Goal: Browse casually

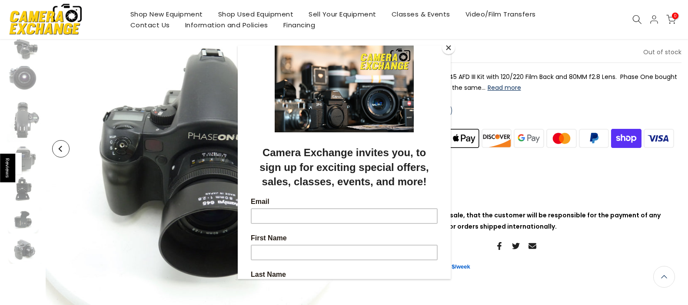
click at [36, 73] on div at bounding box center [344, 152] width 688 height 305
click at [17, 80] on div at bounding box center [344, 152] width 688 height 305
click at [445, 47] on button "Close" at bounding box center [448, 47] width 13 height 13
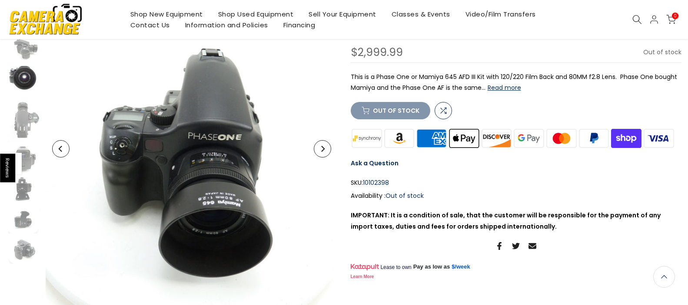
click at [18, 75] on img at bounding box center [24, 79] width 35 height 26
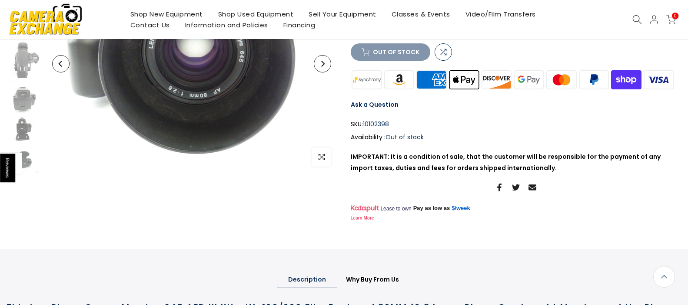
scroll to position [63, 0]
click at [20, 50] on img at bounding box center [24, 56] width 35 height 46
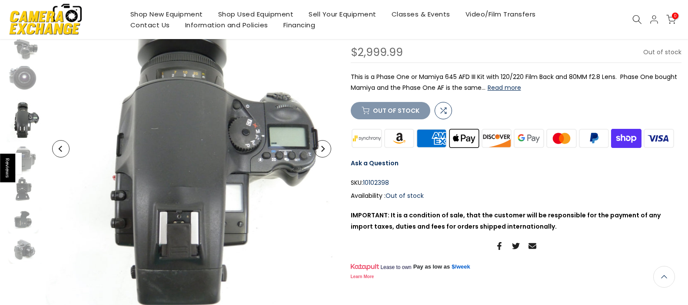
scroll to position [147, 0]
click at [57, 149] on button "Previous" at bounding box center [60, 149] width 17 height 17
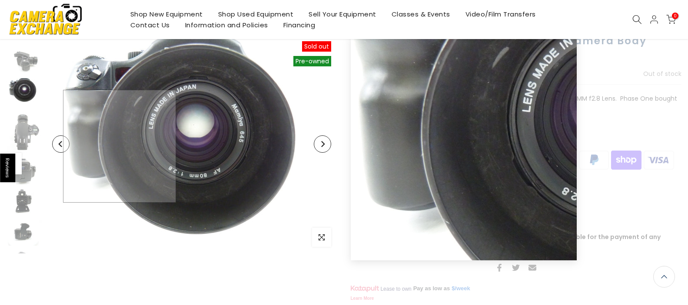
scroll to position [59, 0]
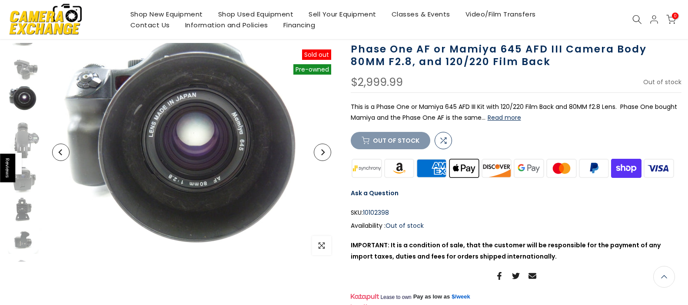
click at [61, 152] on icon "Previous" at bounding box center [61, 152] width 6 height 6
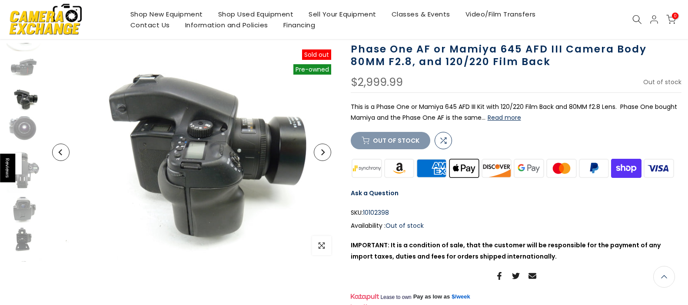
scroll to position [38, 0]
click at [60, 152] on icon "Previous" at bounding box center [61, 152] width 6 height 6
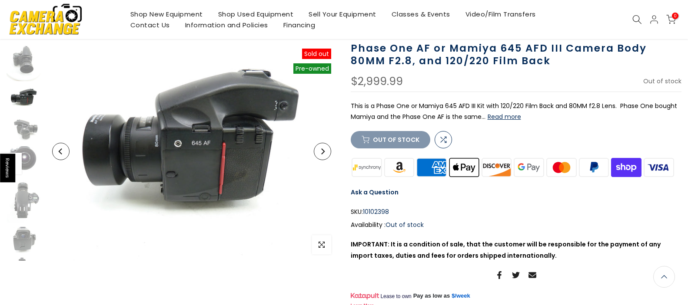
scroll to position [58, 0]
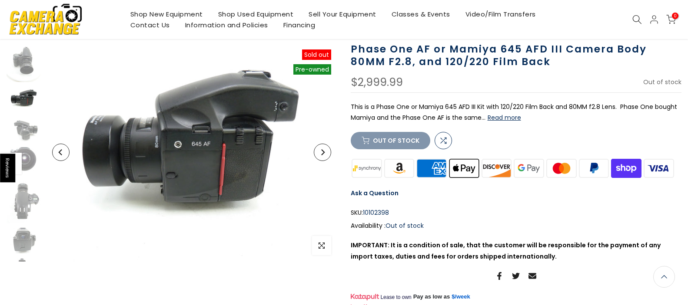
click at [60, 151] on icon "Previous" at bounding box center [61, 152] width 6 height 6
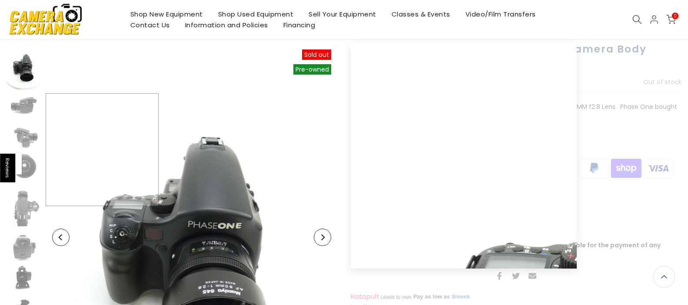
scroll to position [59, 0]
click at [60, 151] on img at bounding box center [192, 237] width 292 height 389
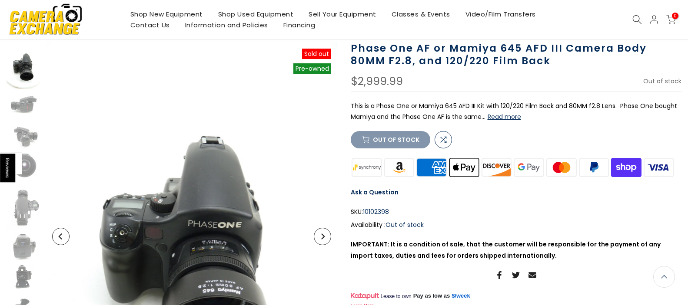
scroll to position [58, 0]
